Goal: Task Accomplishment & Management: Use online tool/utility

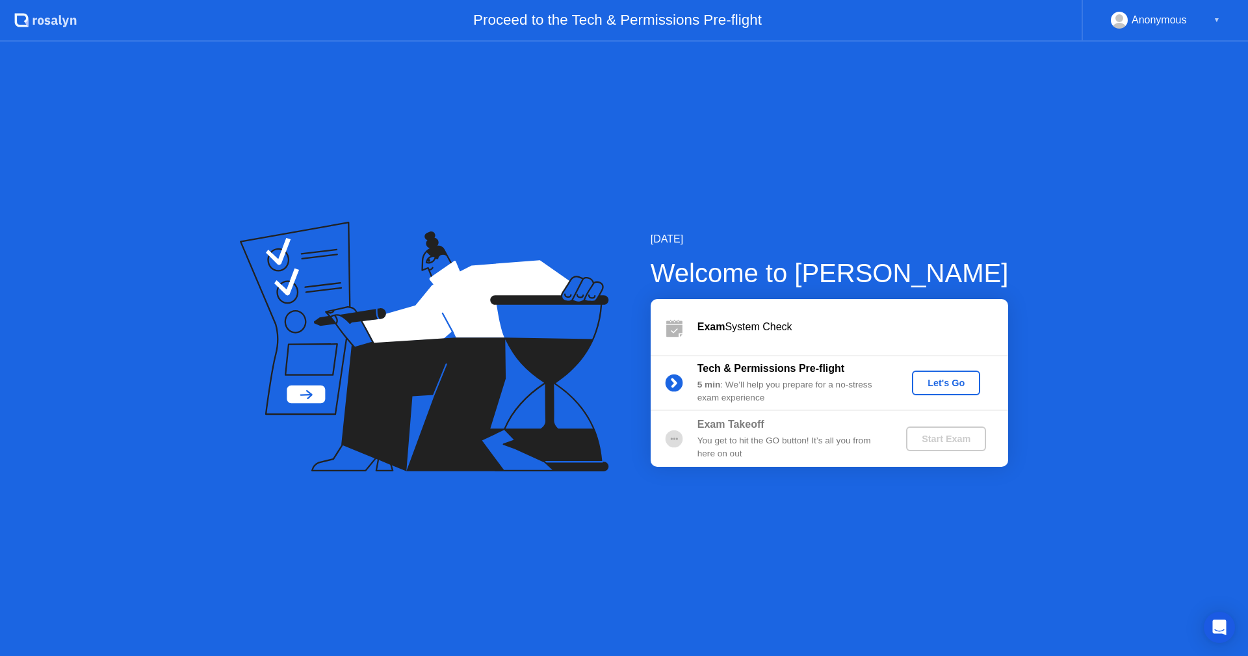
click at [951, 388] on div "Let's Go" at bounding box center [946, 383] width 58 height 10
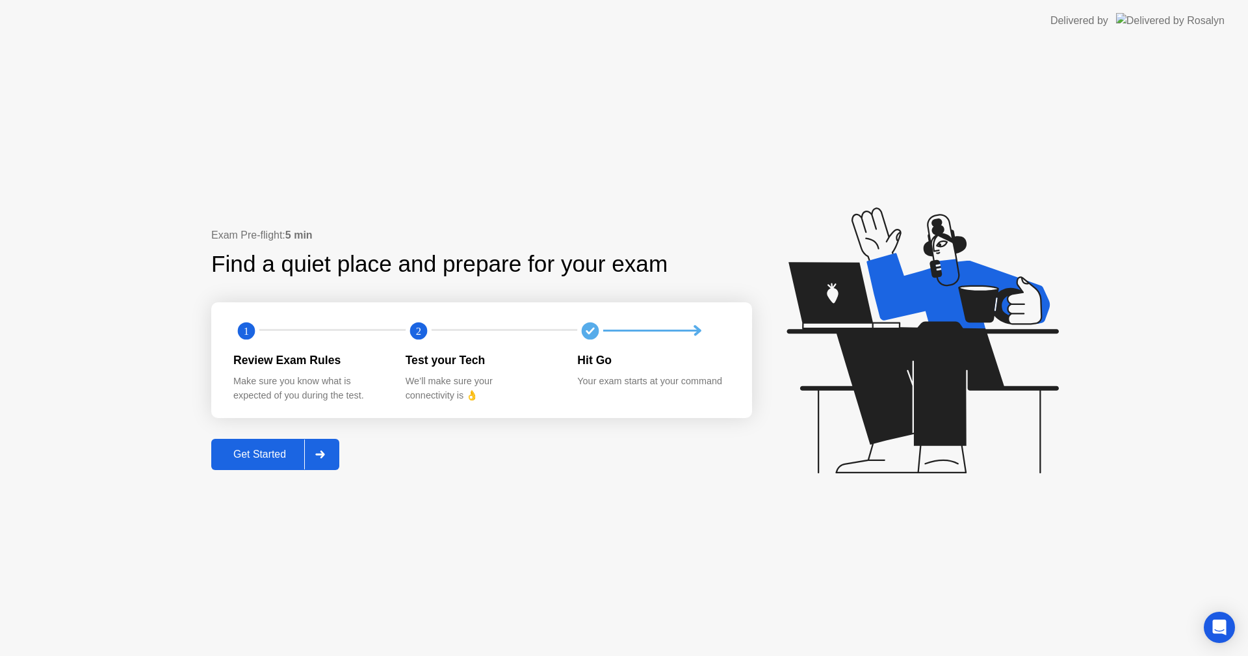
click at [274, 453] on div "Get Started" at bounding box center [259, 454] width 89 height 12
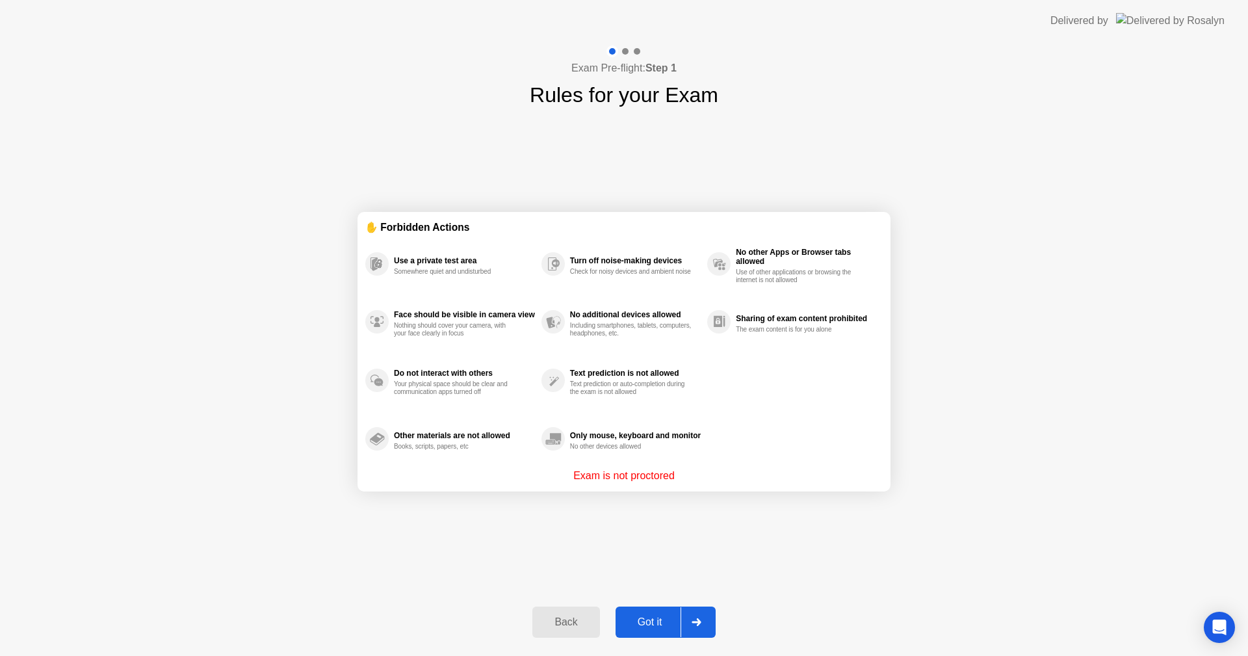
click at [665, 622] on div "Got it" at bounding box center [649, 622] width 61 height 12
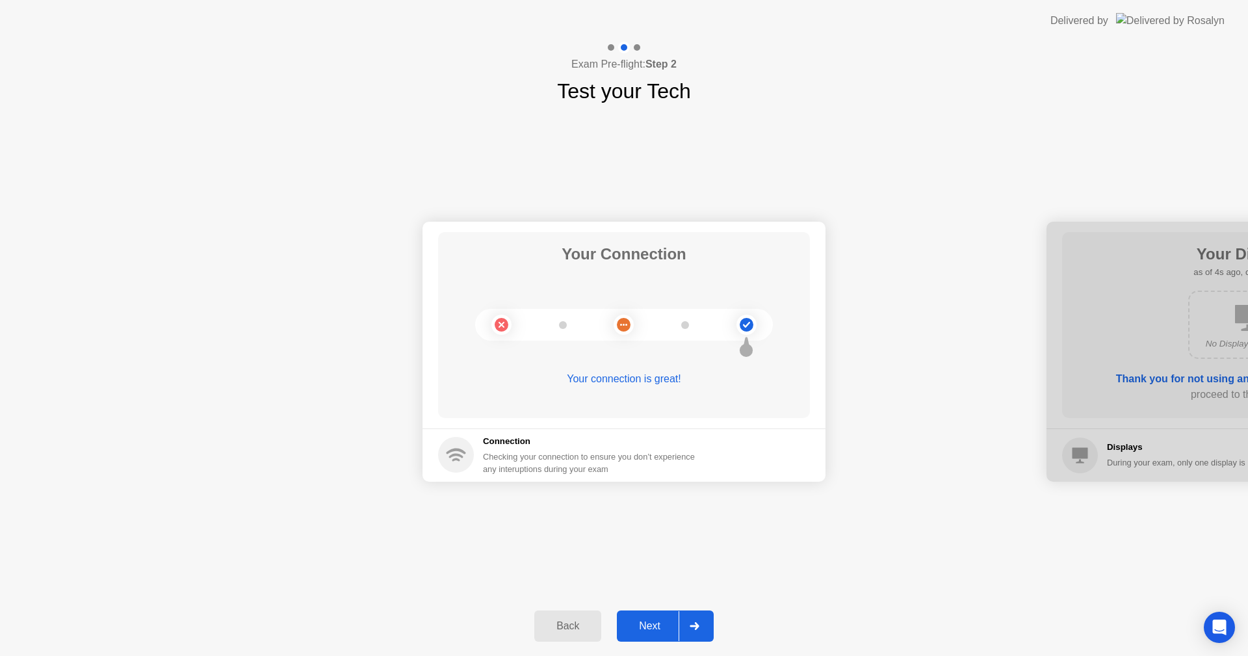
click at [663, 631] on div "Next" at bounding box center [650, 626] width 58 height 12
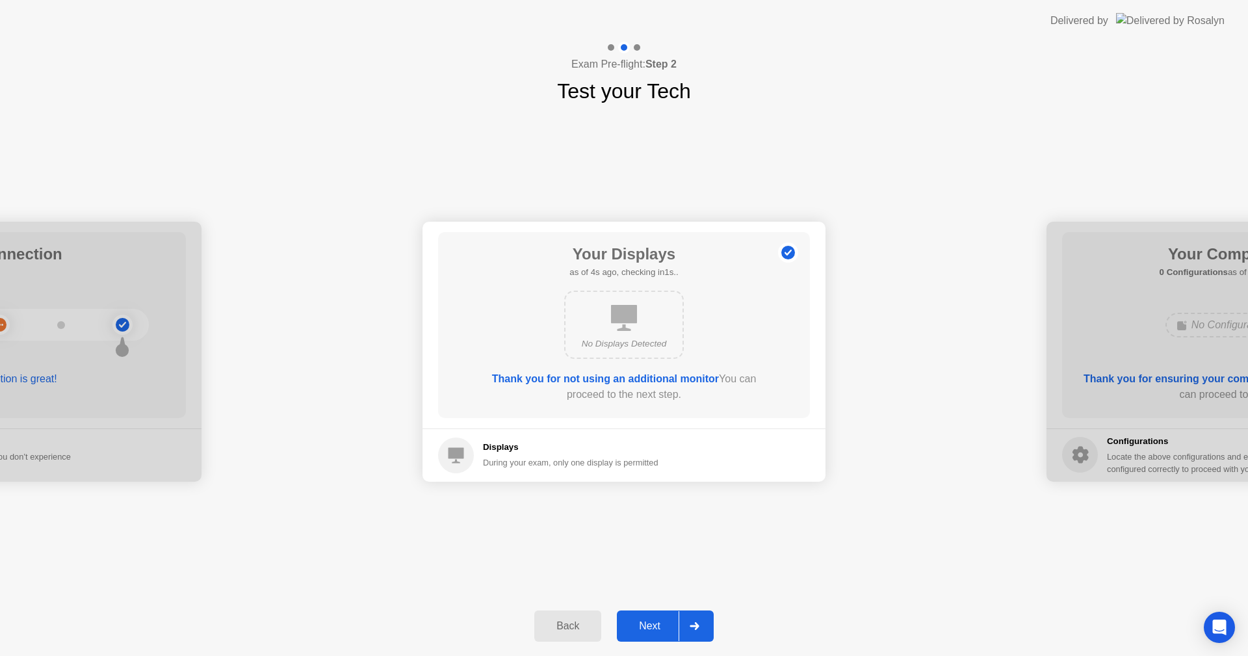
click at [663, 631] on div "Next" at bounding box center [650, 626] width 58 height 12
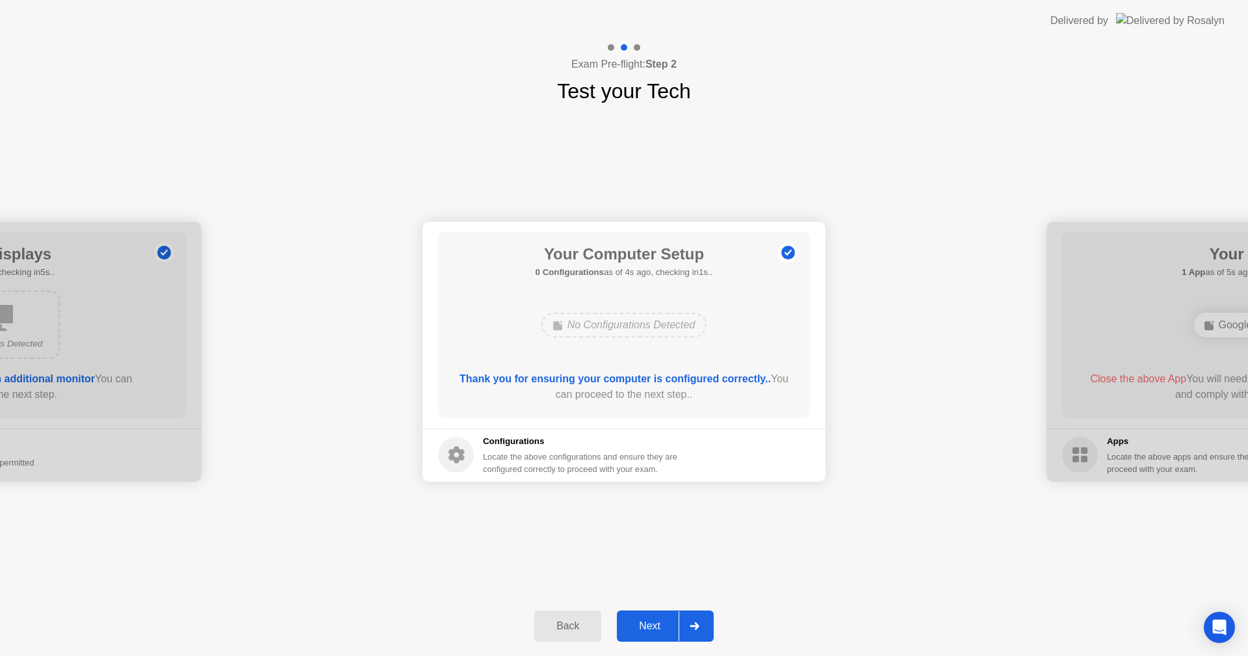
click at [648, 622] on div "Next" at bounding box center [650, 626] width 58 height 12
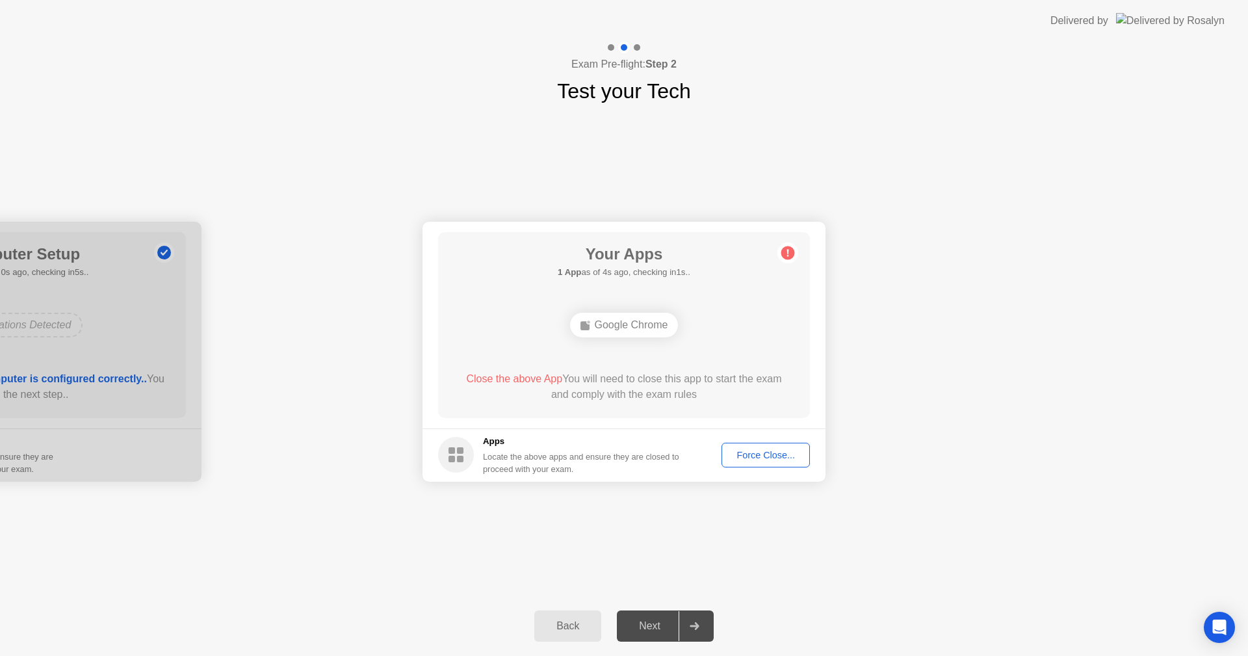
click at [752, 460] on div "Force Close..." at bounding box center [765, 455] width 79 height 10
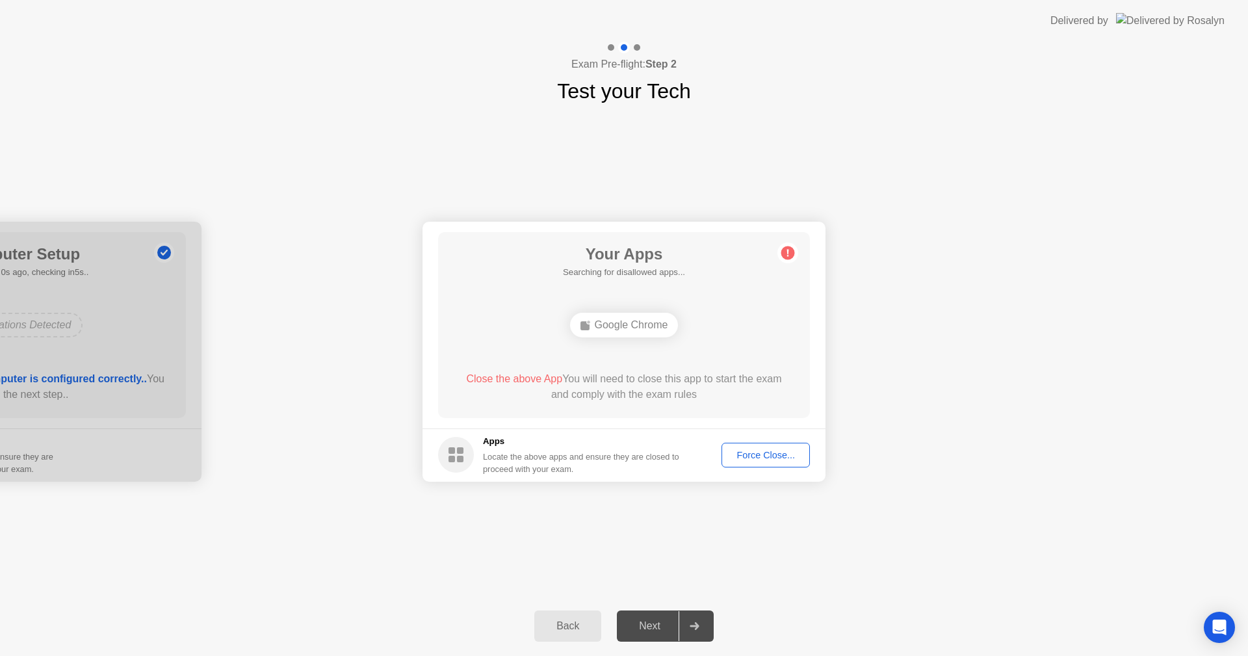
click at [659, 623] on div "Next" at bounding box center [650, 626] width 58 height 12
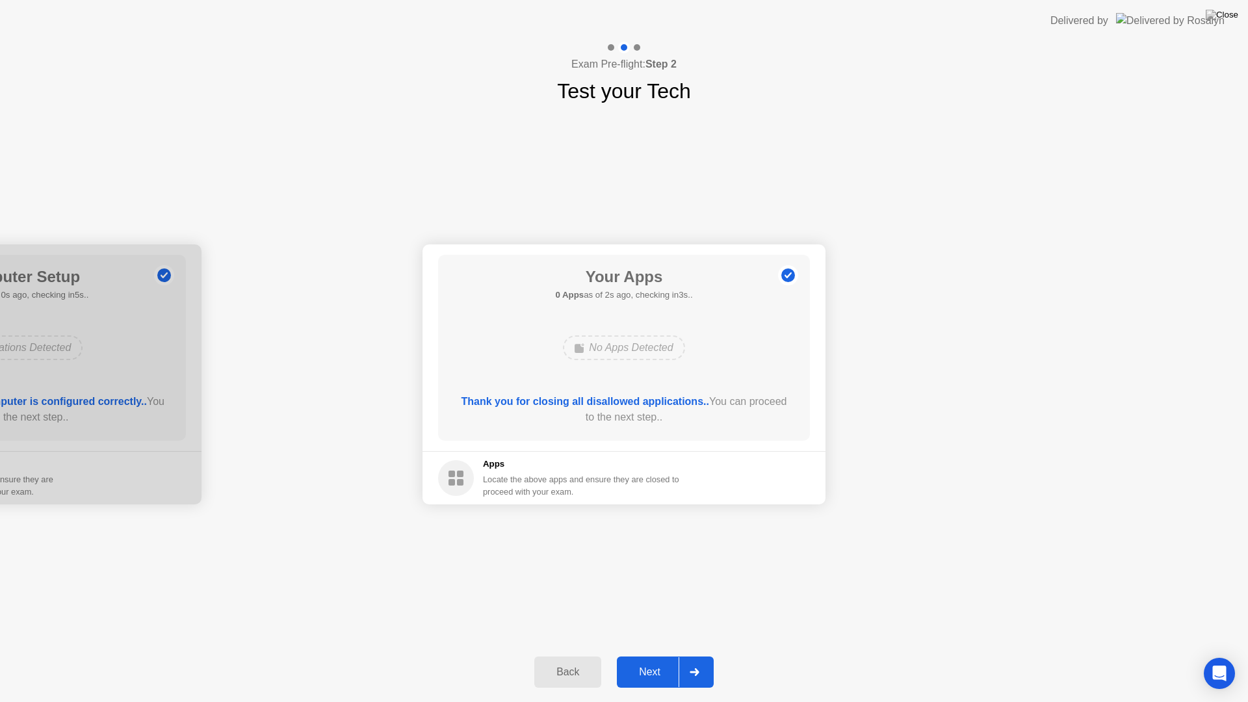
click at [663, 655] on div "Next" at bounding box center [650, 672] width 58 height 12
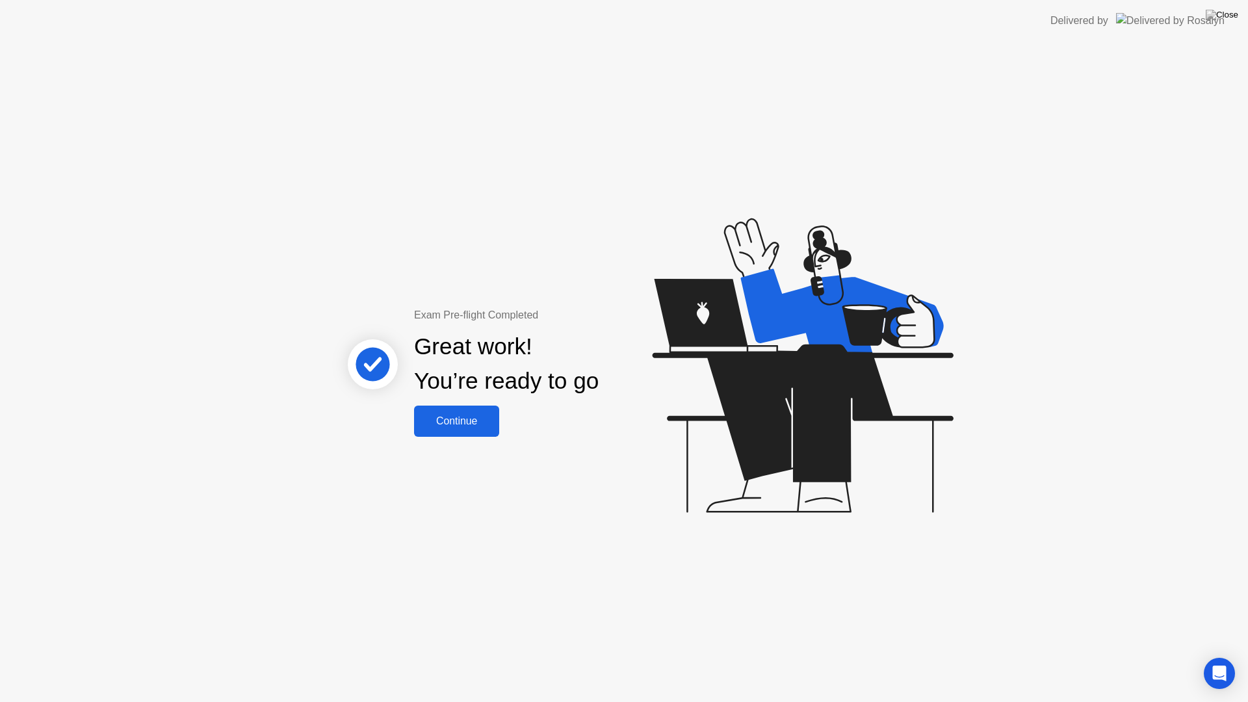
click at [478, 418] on div "Continue" at bounding box center [456, 421] width 77 height 12
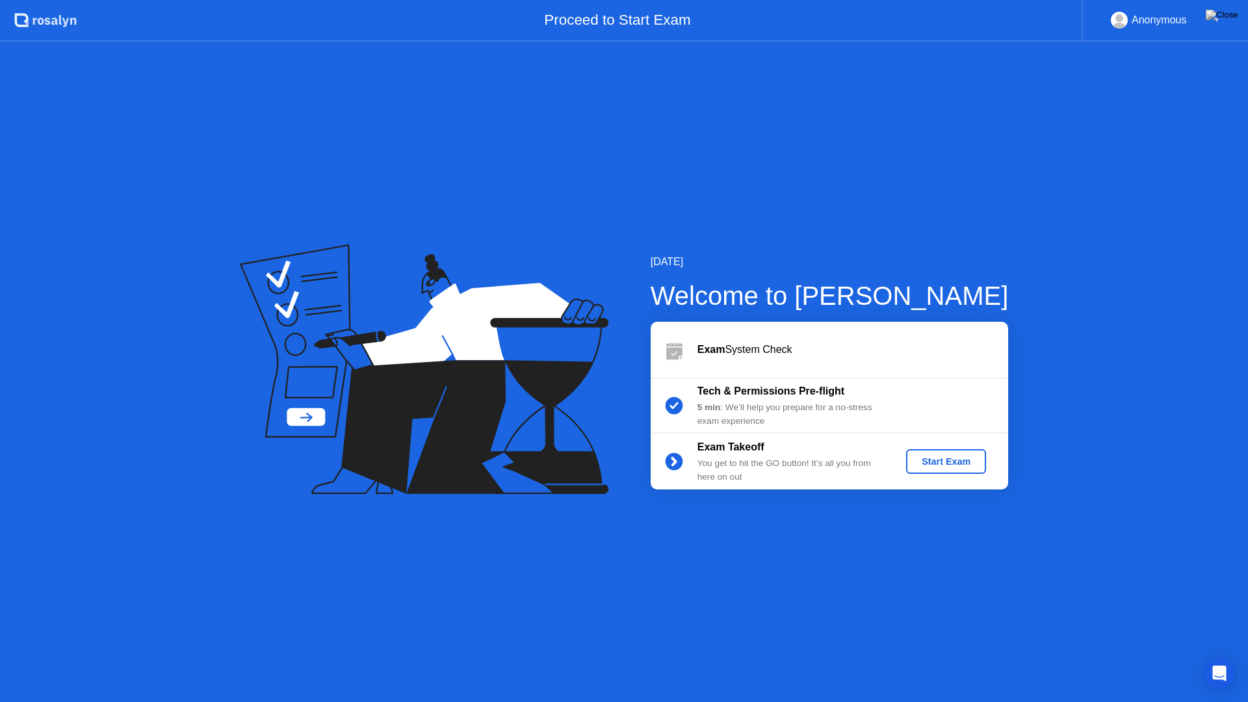
click at [946, 463] on div "Start Exam" at bounding box center [946, 461] width 70 height 10
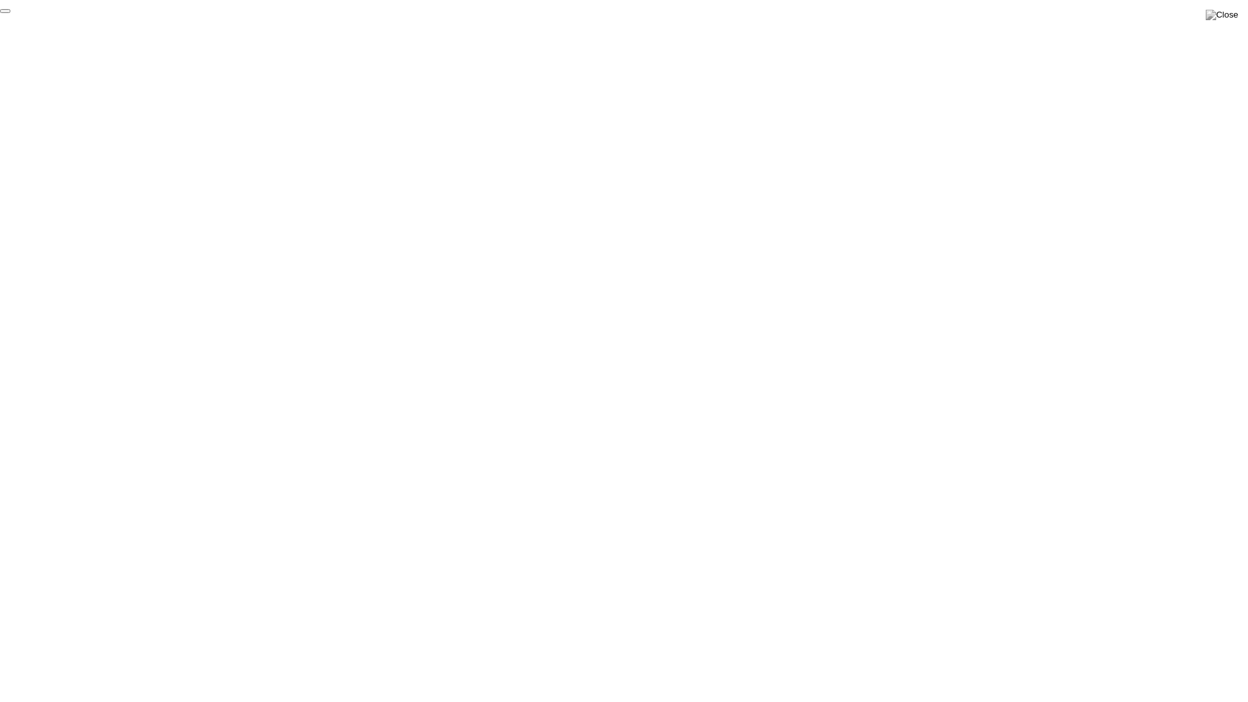
click at [10, 13] on button "End Proctoring Session" at bounding box center [5, 11] width 10 height 4
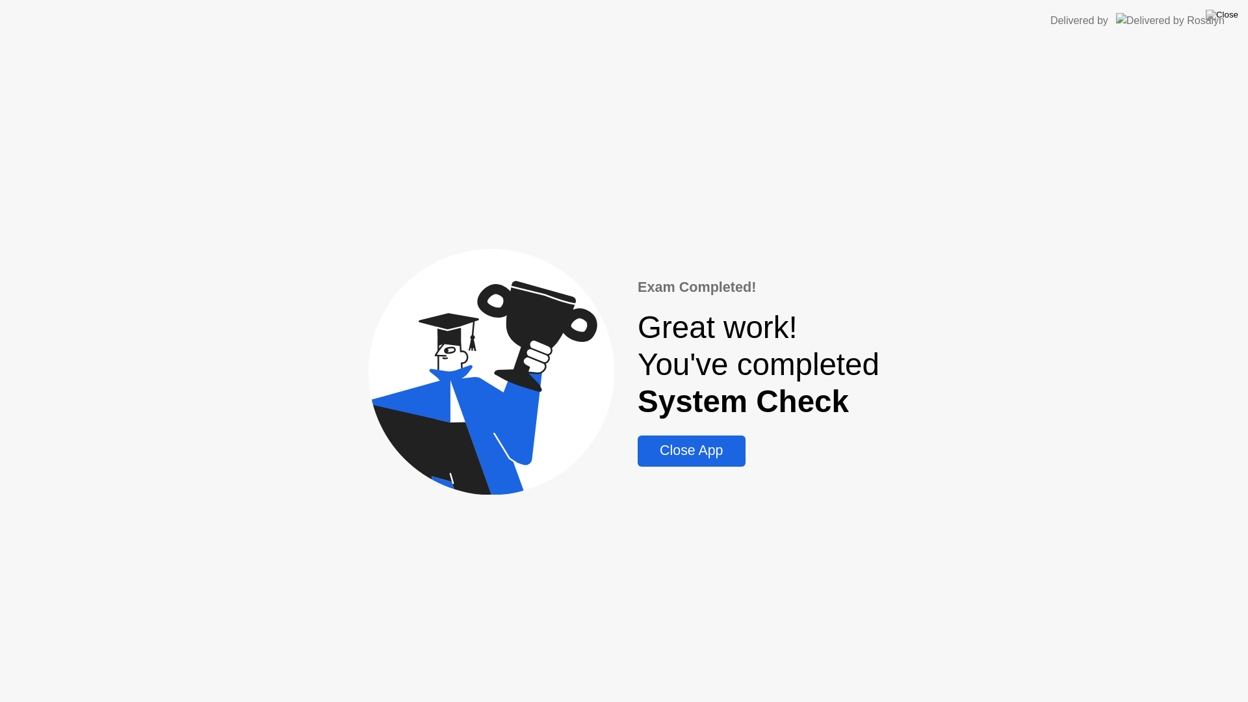
click at [710, 456] on div "Close App" at bounding box center [690, 451] width 99 height 16
